Goal: Task Accomplishment & Management: Manage account settings

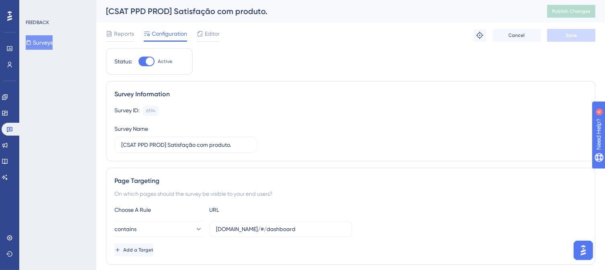
click at [44, 44] on button "Surveys" at bounding box center [39, 42] width 27 height 14
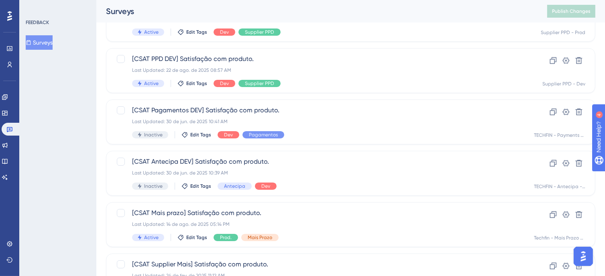
scroll to position [80, 0]
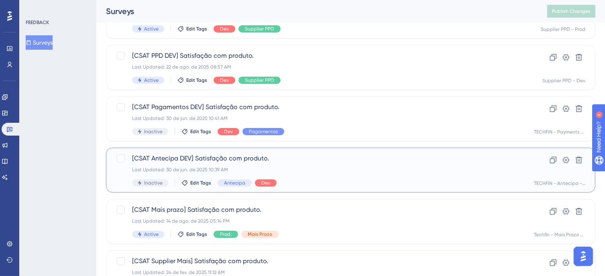
click at [337, 159] on span "[CSAT Antecipa DEV] Satisfação com produto." at bounding box center [318, 159] width 373 height 10
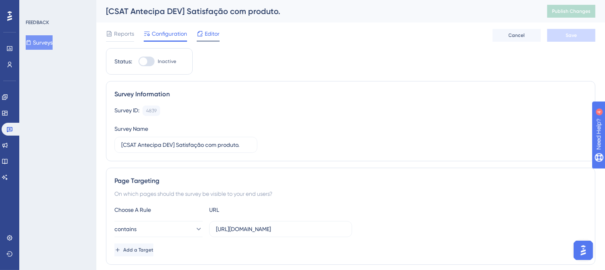
click at [214, 33] on span "Editor" at bounding box center [212, 34] width 15 height 10
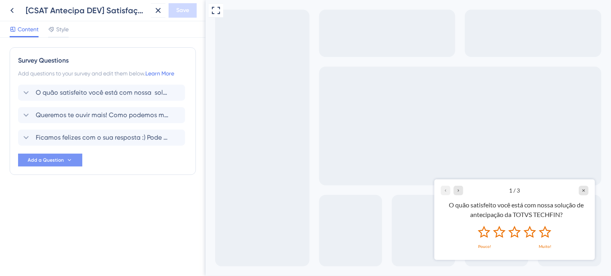
click at [61, 160] on span "Add a Question" at bounding box center [46, 160] width 36 height 6
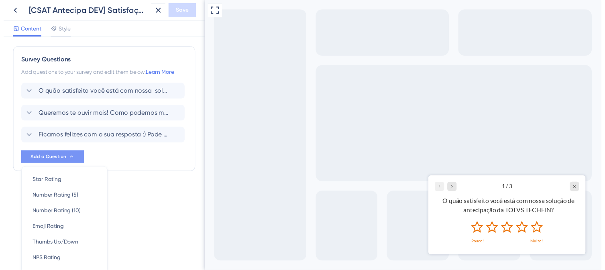
scroll to position [64, 0]
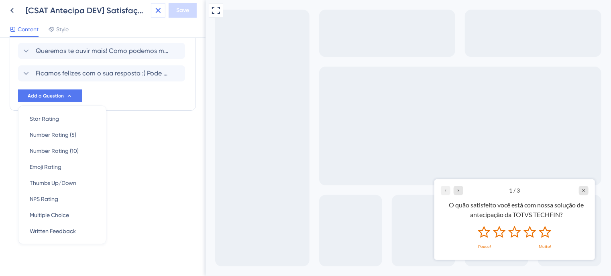
click at [153, 10] on icon at bounding box center [158, 11] width 10 height 10
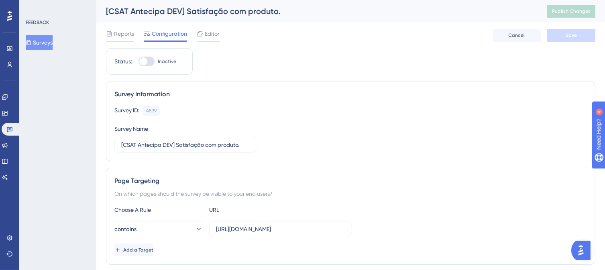
click at [39, 41] on button "Surveys" at bounding box center [39, 42] width 27 height 14
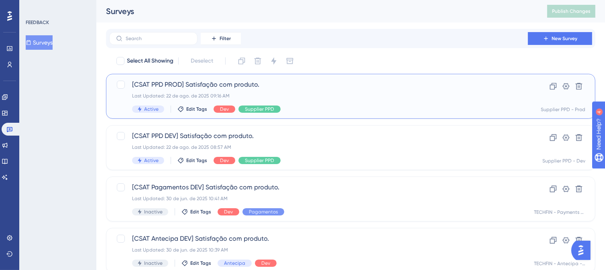
click at [346, 116] on div "[CSAT PPD PROD] Satisfação com produto. Last Updated: 22 de ago. de 2025 09:16 …" at bounding box center [351, 96] width 490 height 45
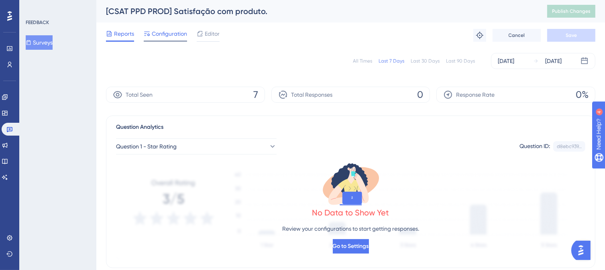
click at [175, 35] on span "Configuration" at bounding box center [169, 34] width 35 height 10
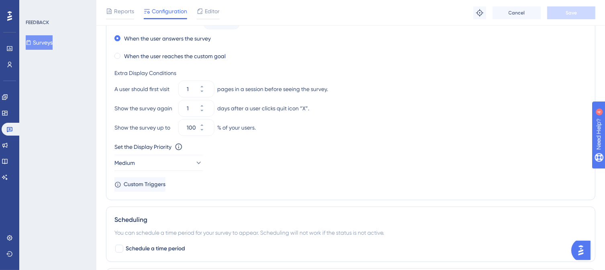
scroll to position [442, 0]
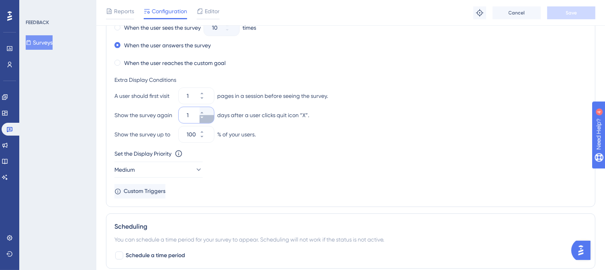
click at [204, 119] on icon at bounding box center [202, 117] width 5 height 5
type input "0"
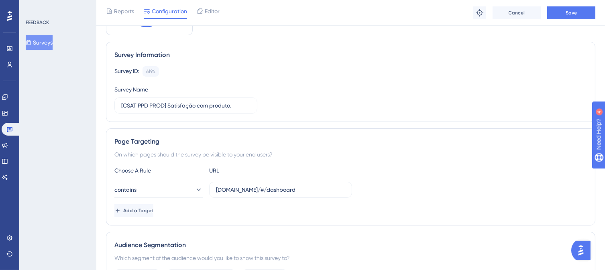
scroll to position [0, 0]
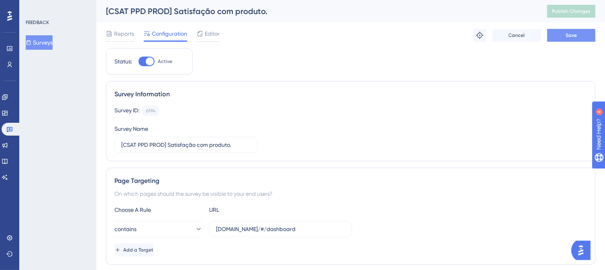
click at [561, 33] on button "Save" at bounding box center [572, 35] width 48 height 13
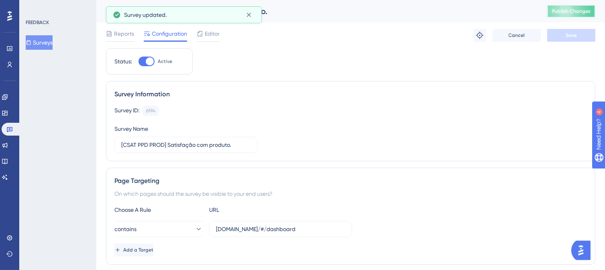
click at [574, 11] on span "Publish Changes" at bounding box center [571, 11] width 39 height 6
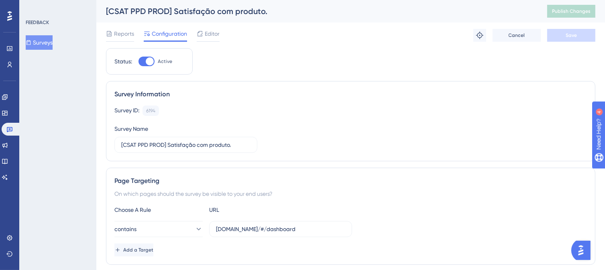
click at [115, 34] on span "Reports" at bounding box center [124, 34] width 20 height 10
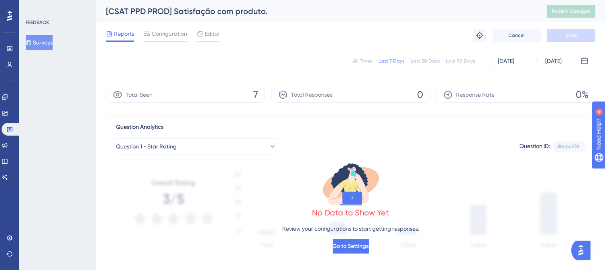
click at [207, 93] on div "Total Seen 7" at bounding box center [185, 95] width 159 height 16
click at [66, 218] on div "FEEDBACK Surveys" at bounding box center [57, 135] width 77 height 270
